Goal: Find specific page/section: Find specific page/section

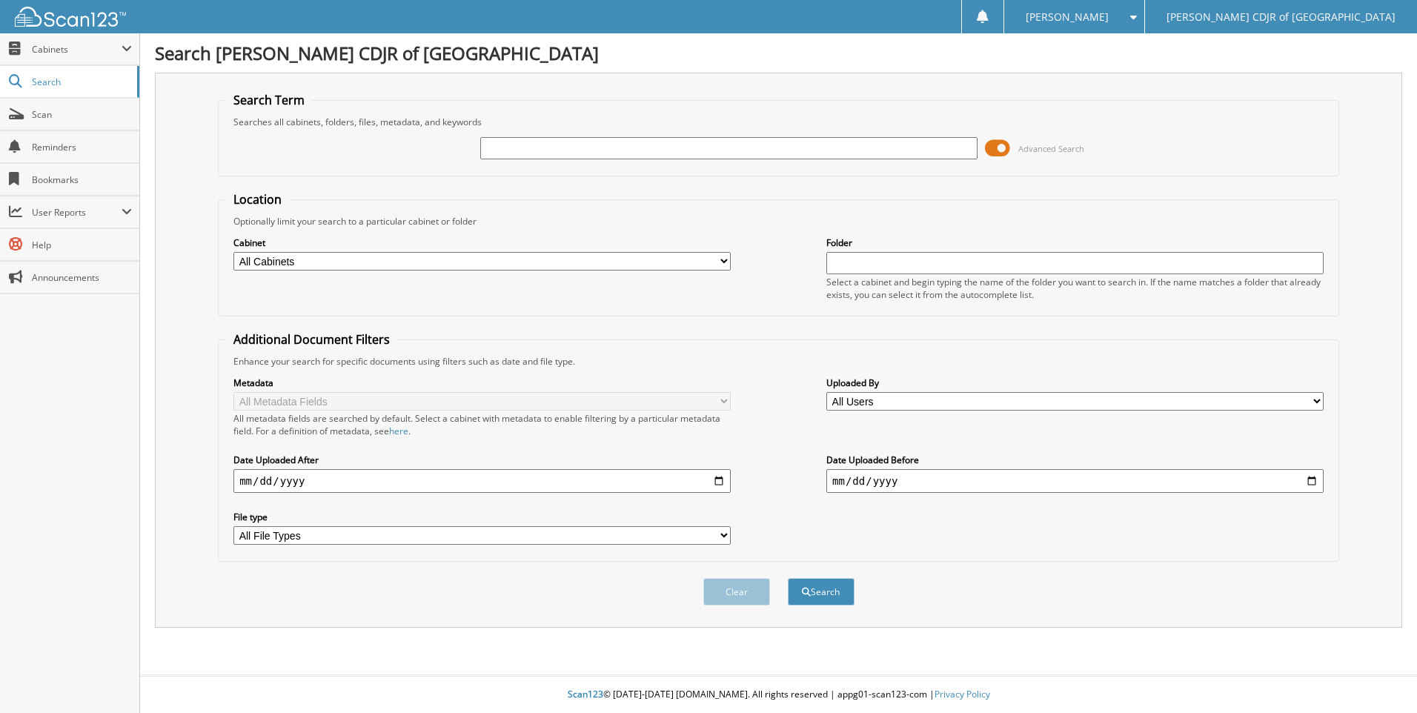
drag, startPoint x: 588, startPoint y: 150, endPoint x: 582, endPoint y: 143, distance: 8.4
click at [587, 149] on input "text" at bounding box center [728, 148] width 497 height 22
type input "65303"
click at [788, 578] on button "Search" at bounding box center [821, 591] width 67 height 27
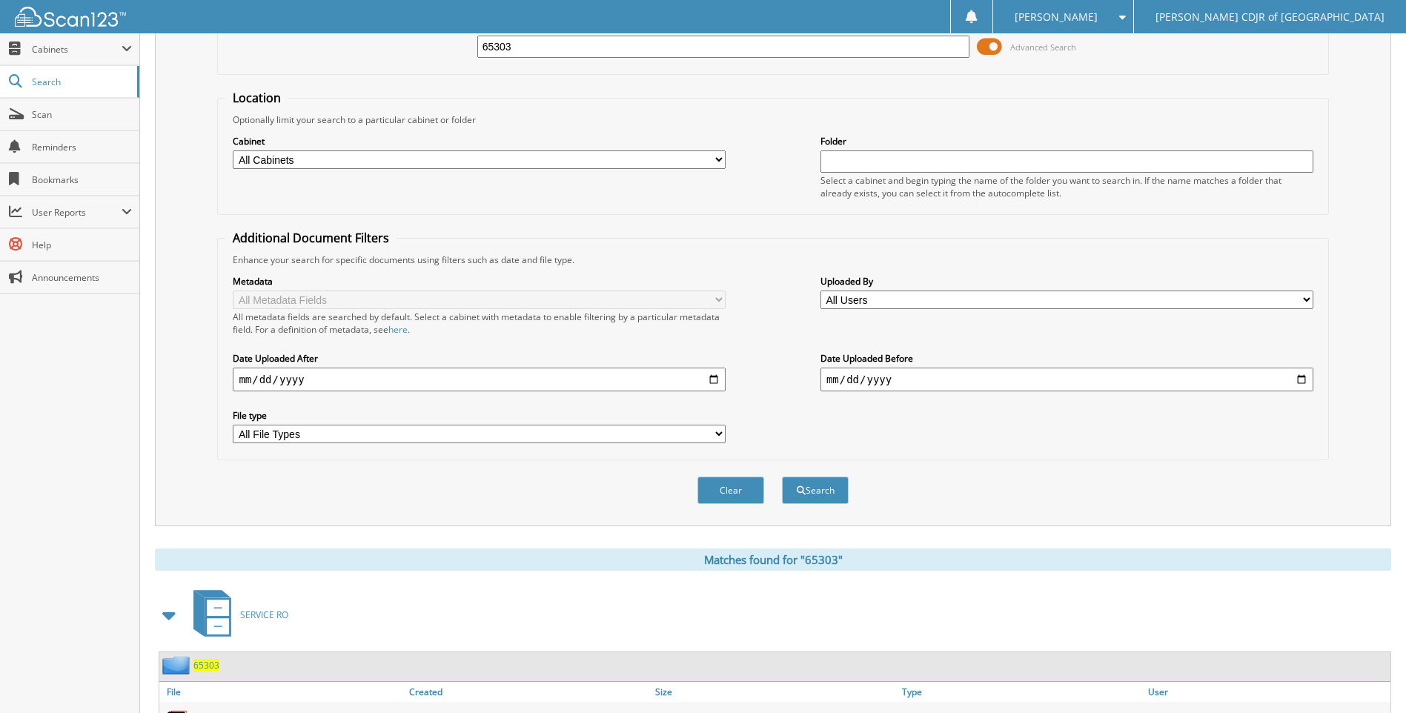
scroll to position [173, 0]
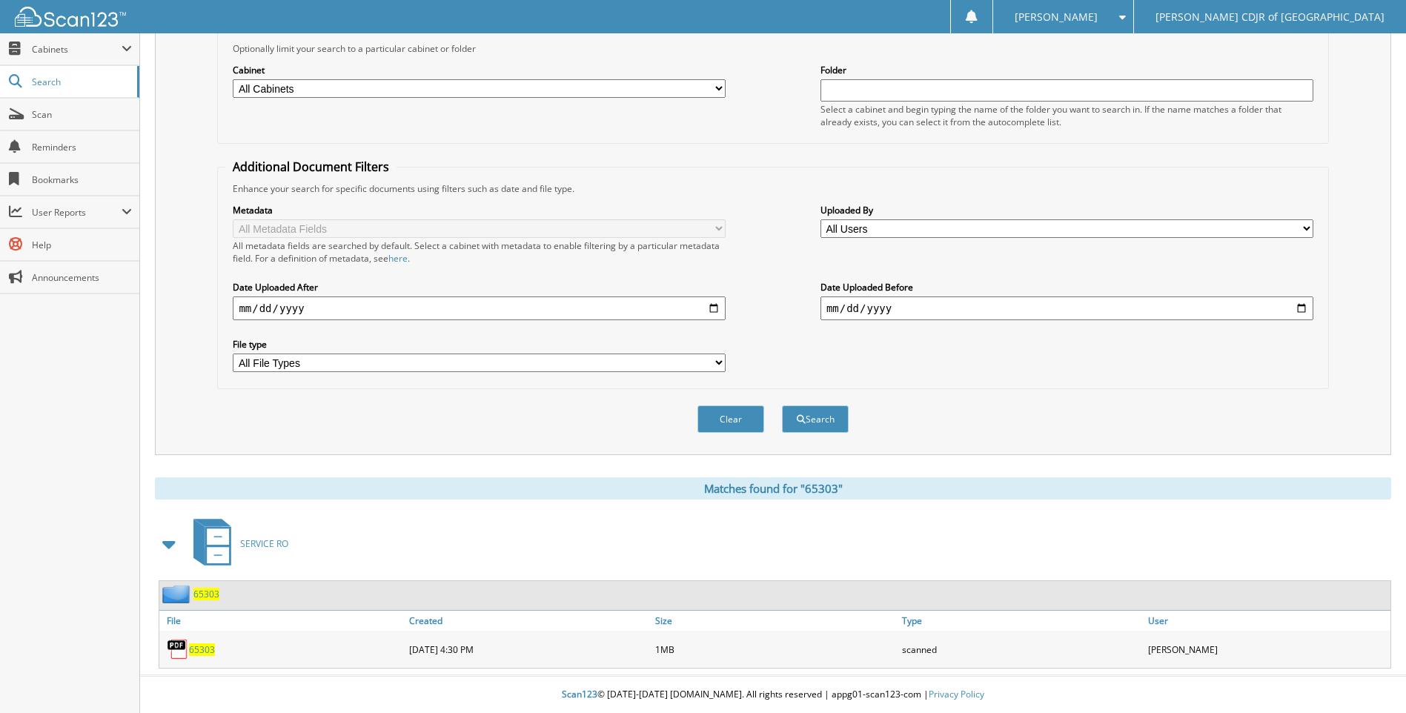
click at [203, 652] on span "65303" at bounding box center [202, 649] width 26 height 13
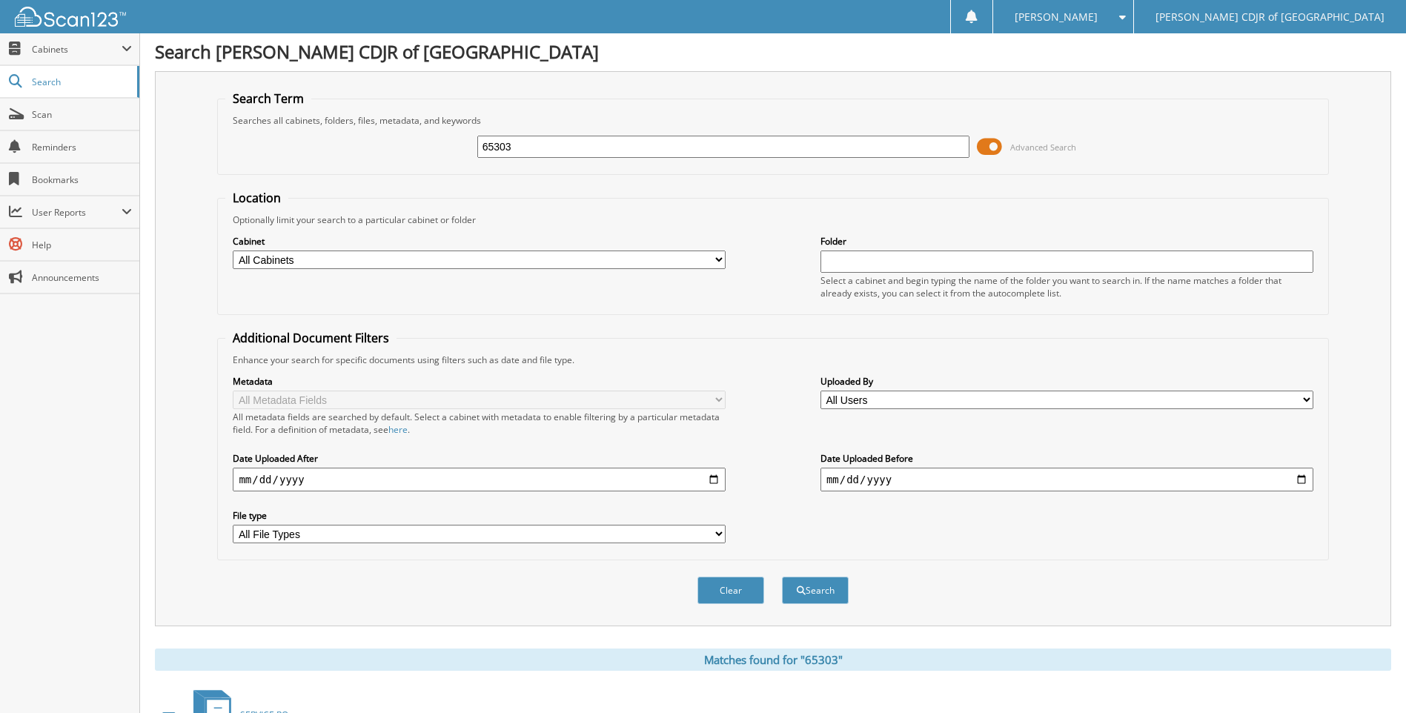
scroll to position [0, 0]
click at [535, 149] on input "65303" at bounding box center [723, 148] width 493 height 22
type input "6"
type input "65240"
click at [782, 578] on button "Search" at bounding box center [815, 591] width 67 height 27
